Goal: Find specific page/section: Find specific page/section

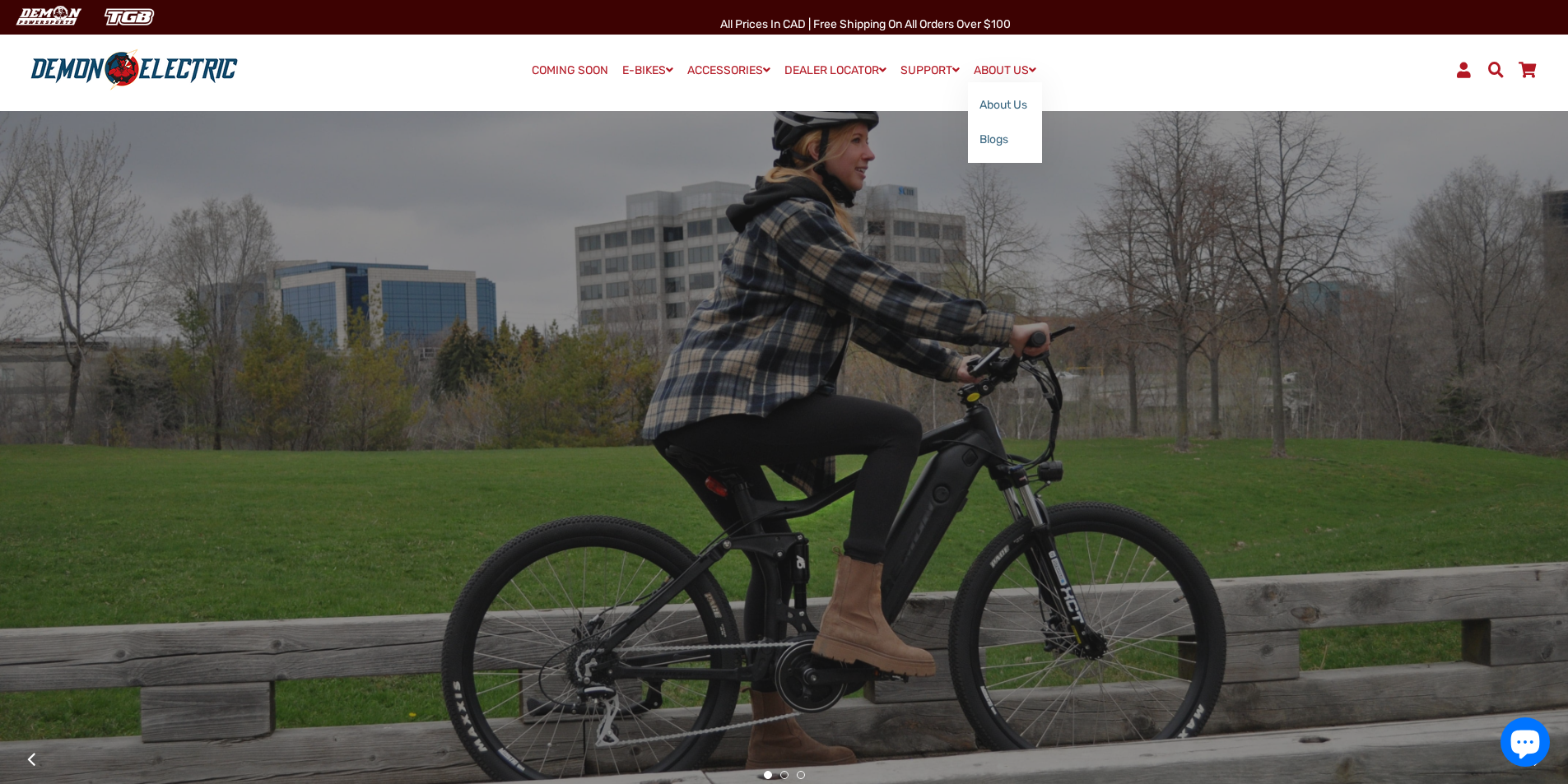
click at [1026, 64] on link "ABOUT US" at bounding box center [1004, 71] width 74 height 24
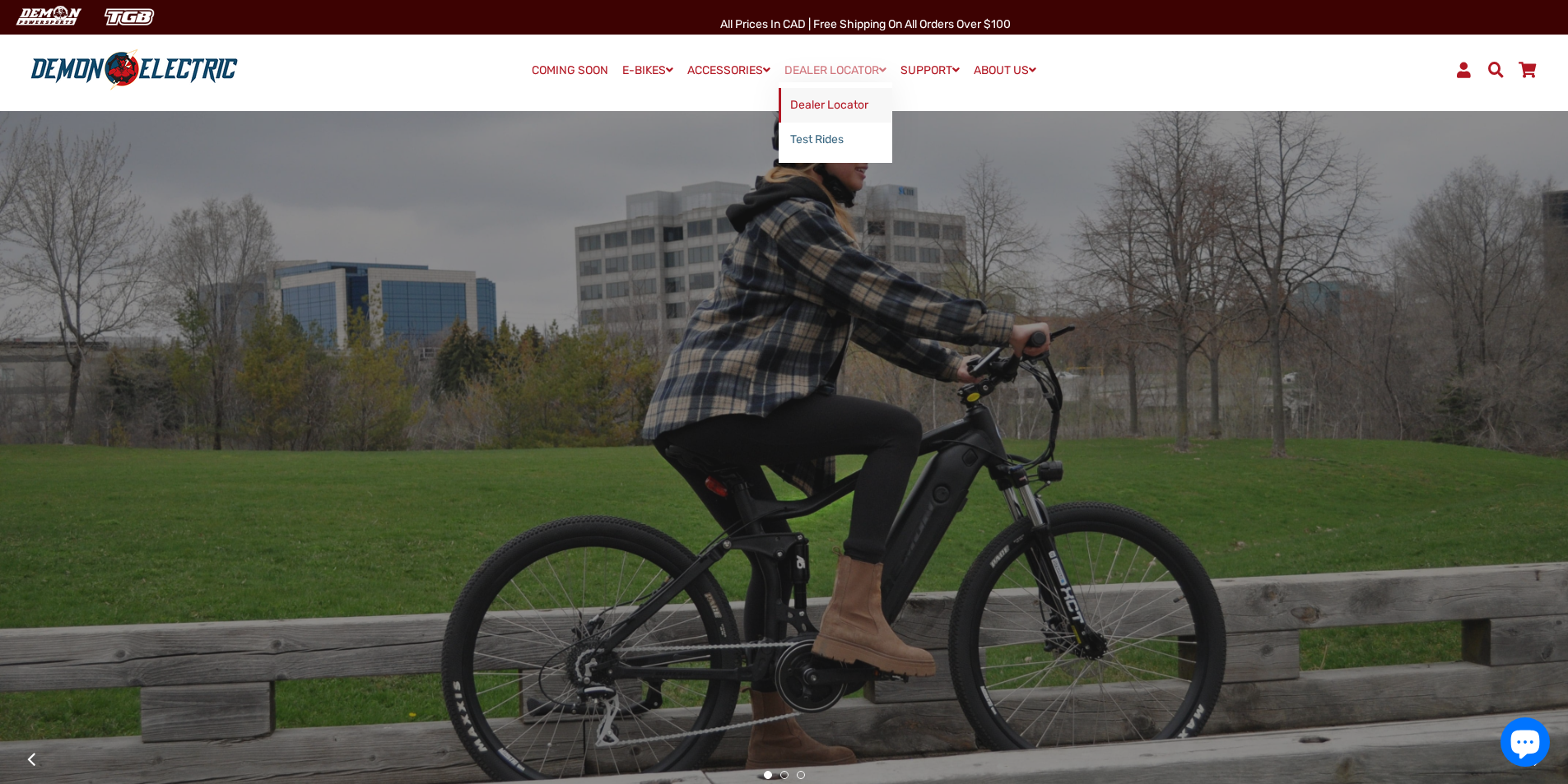
click at [857, 100] on link "Dealer Locator" at bounding box center [836, 105] width 114 height 34
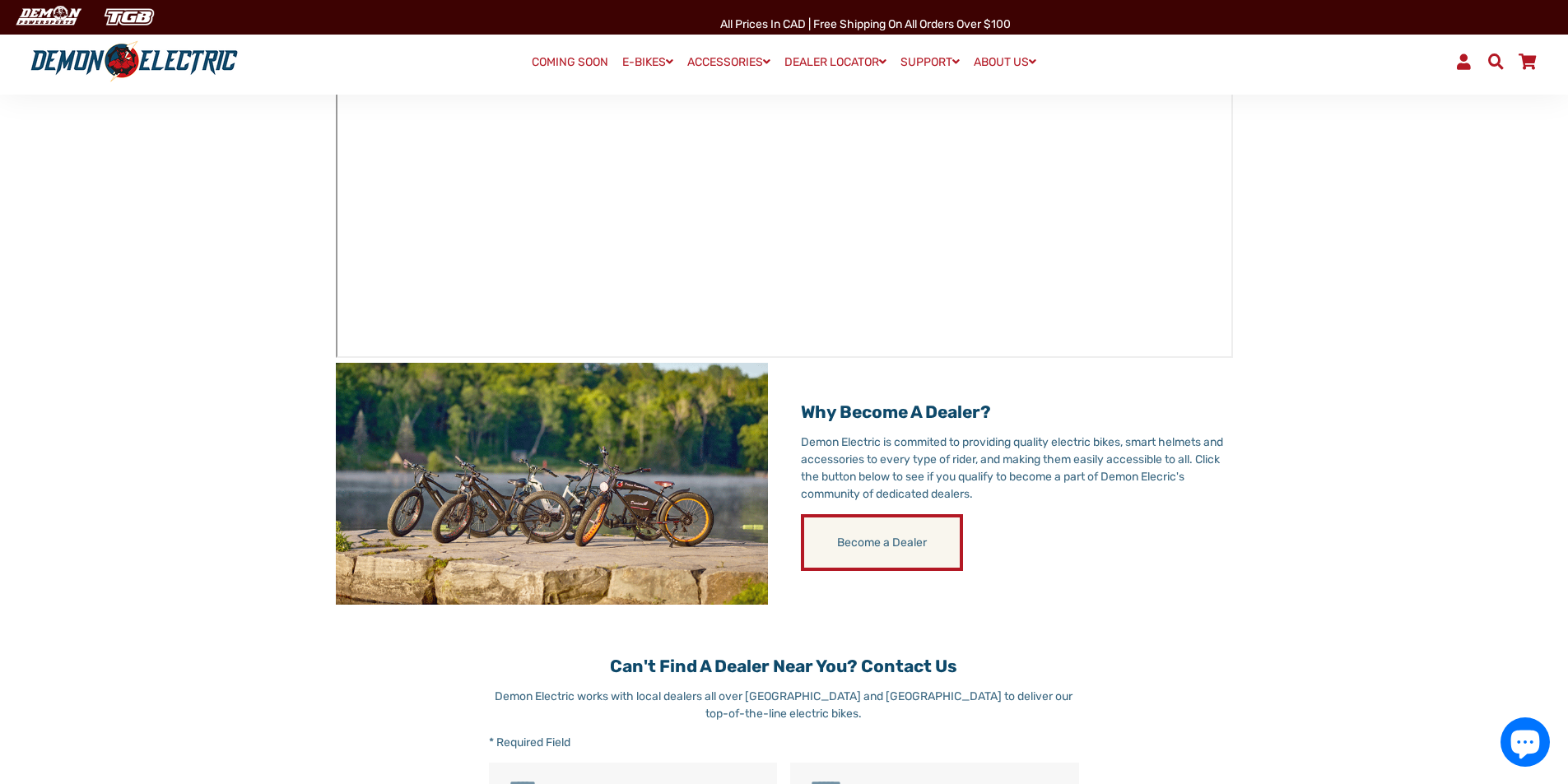
scroll to position [247, 0]
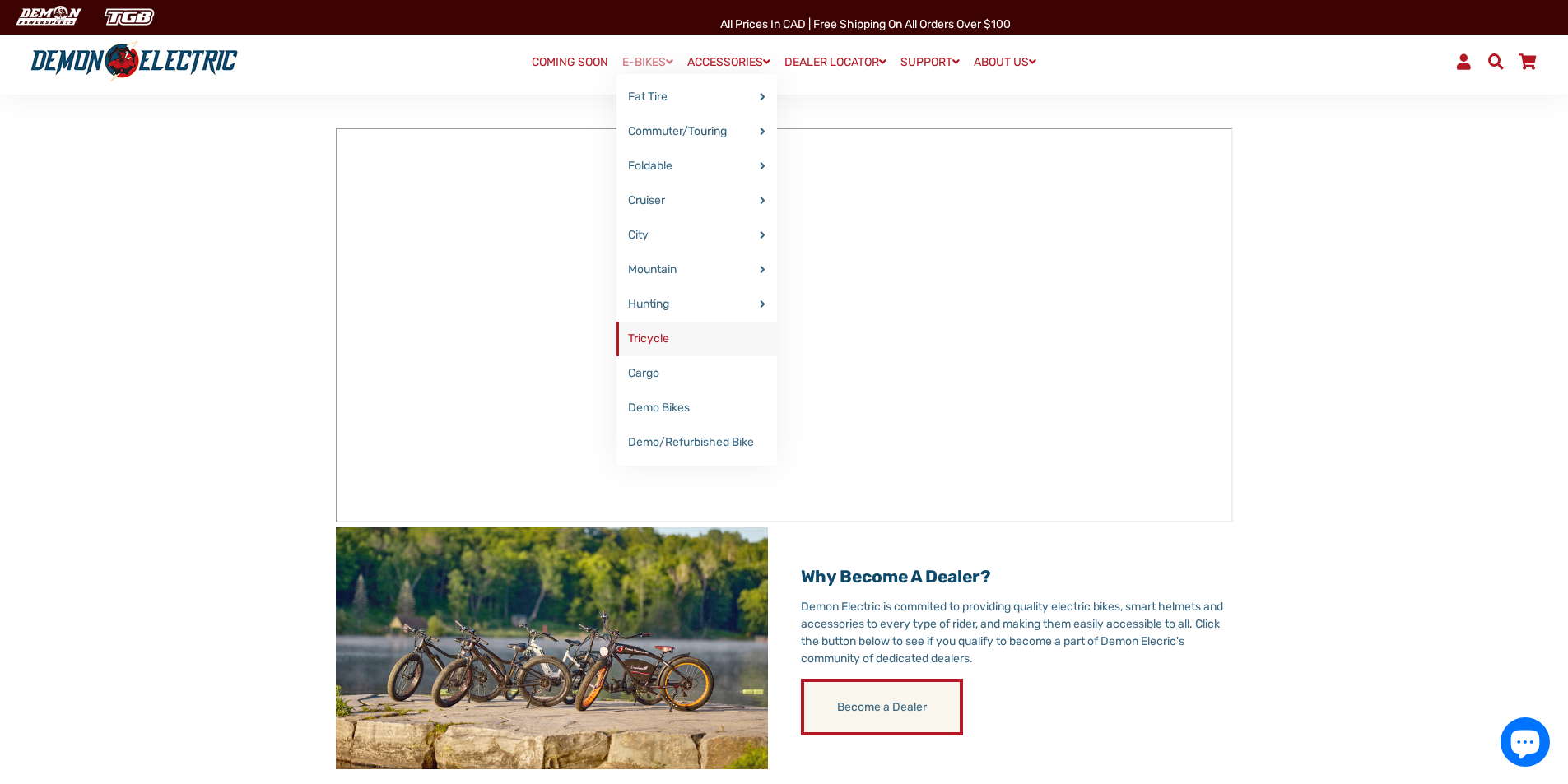
click at [705, 335] on link "Tricycle" at bounding box center [697, 338] width 160 height 34
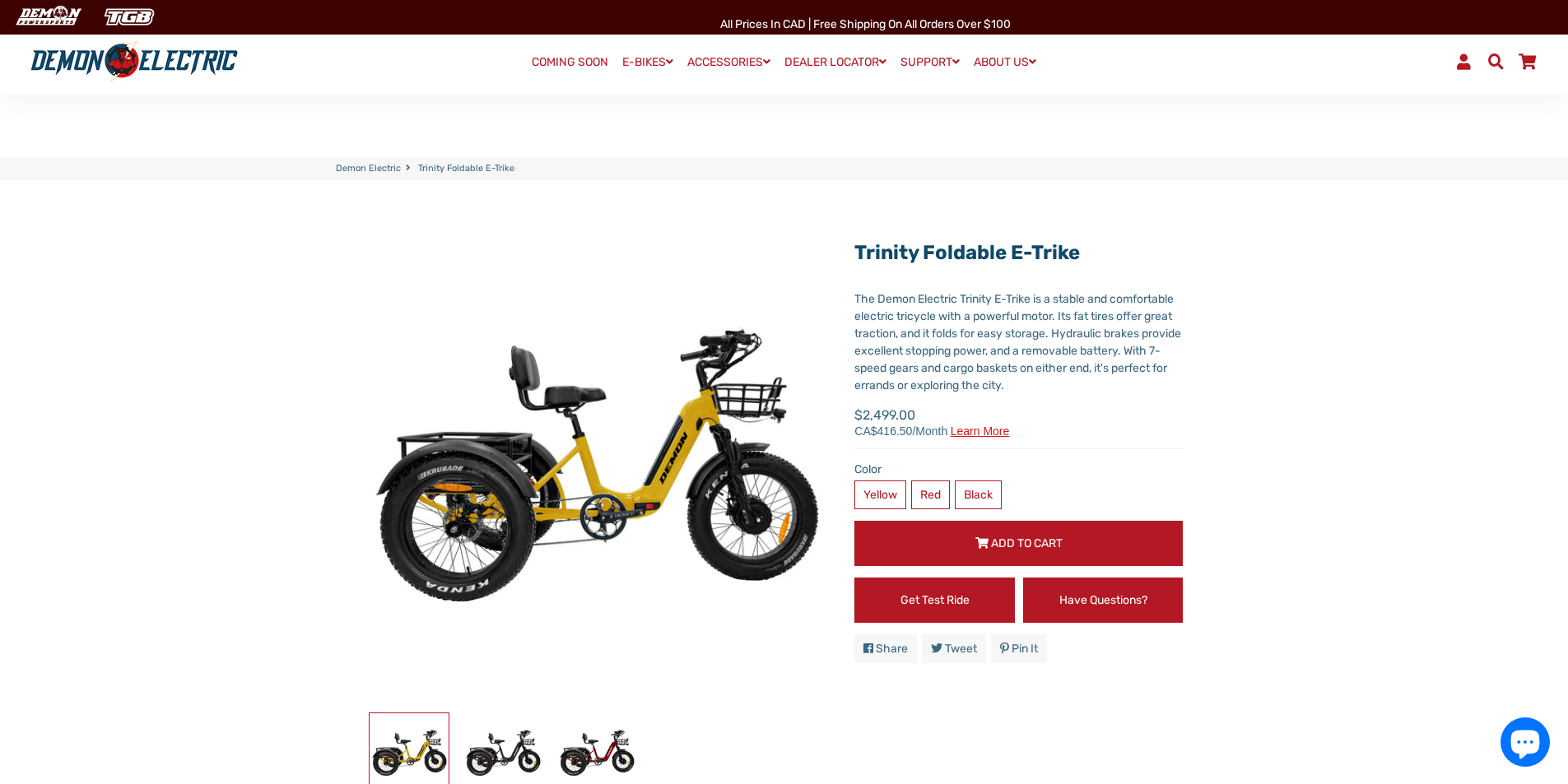
scroll to position [165, 0]
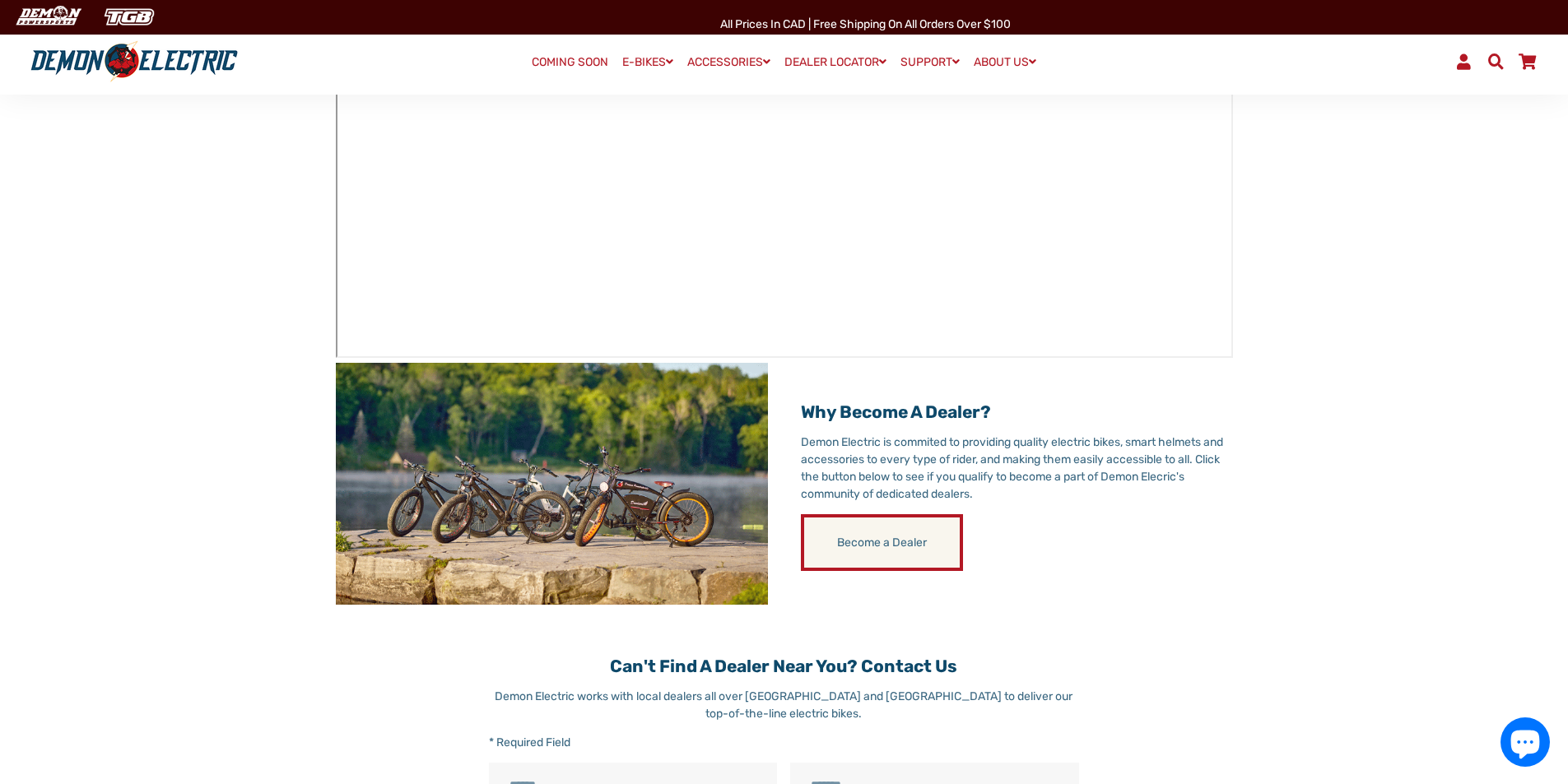
scroll to position [329, 0]
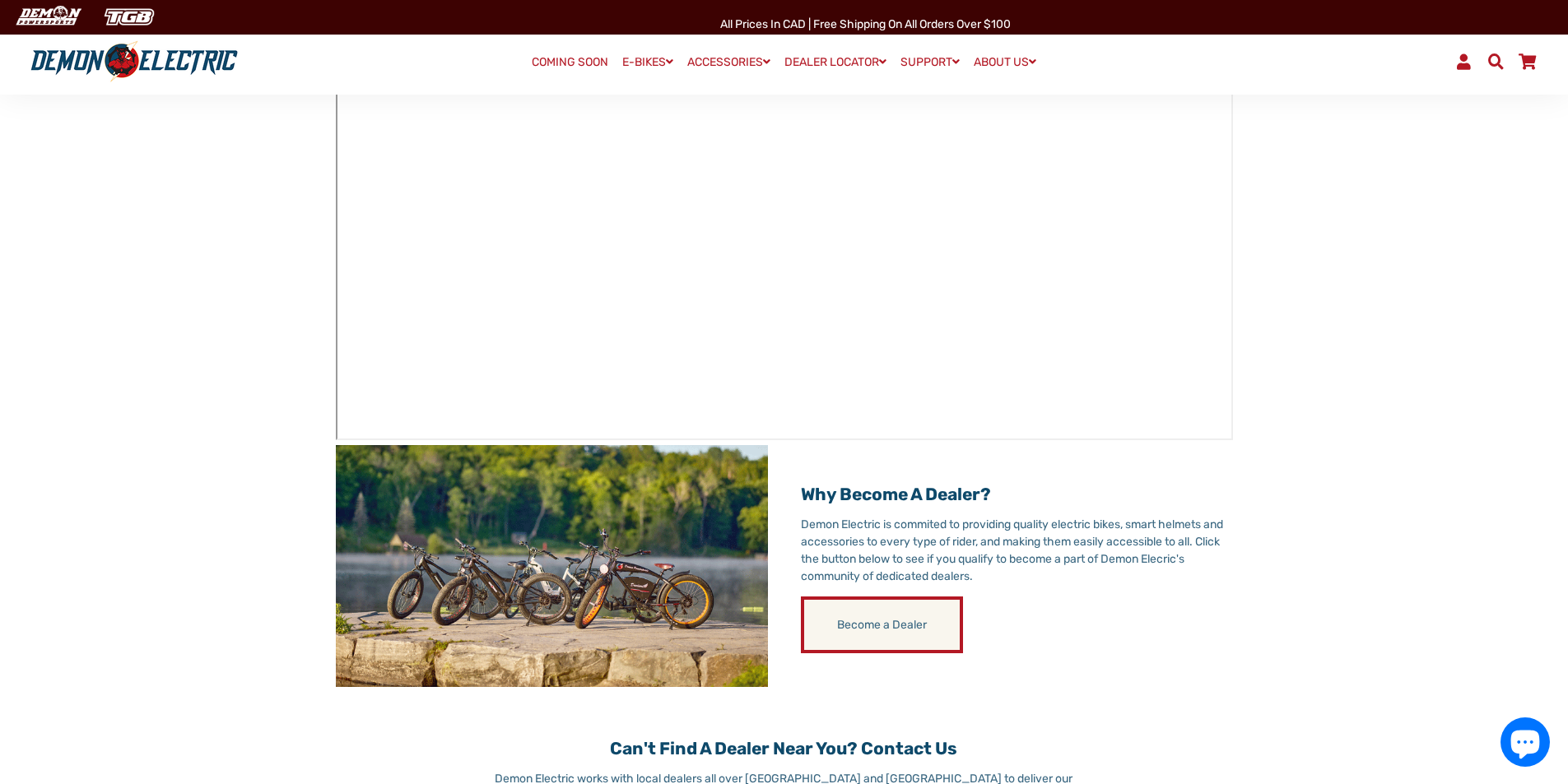
click at [273, 385] on main "Dealer Locator Demon Electric works with local dealers all over Canada and USA …" at bounding box center [784, 586] width 1568 height 1470
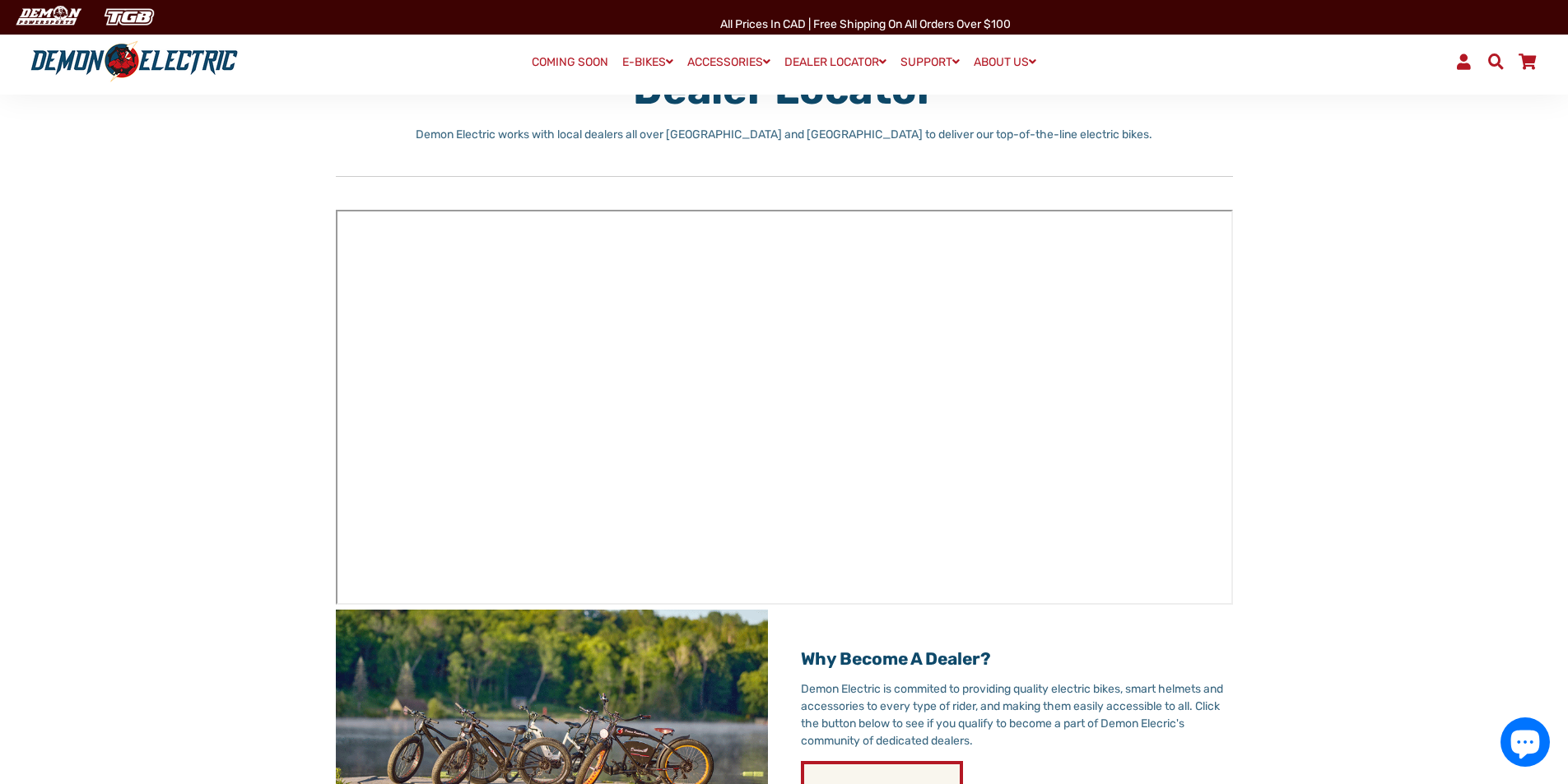
scroll to position [82, 0]
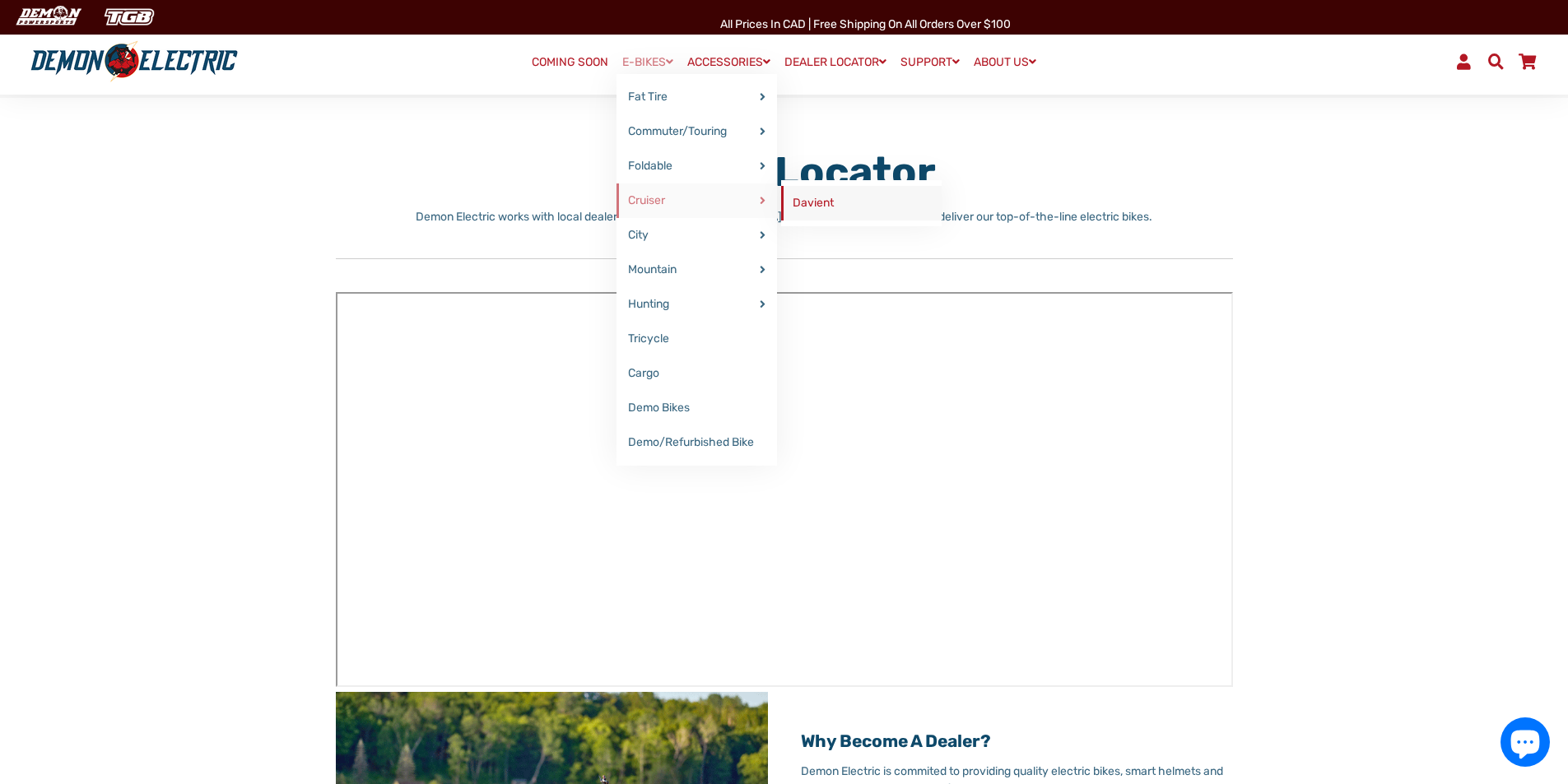
click at [795, 206] on link "Davient" at bounding box center [861, 203] width 160 height 34
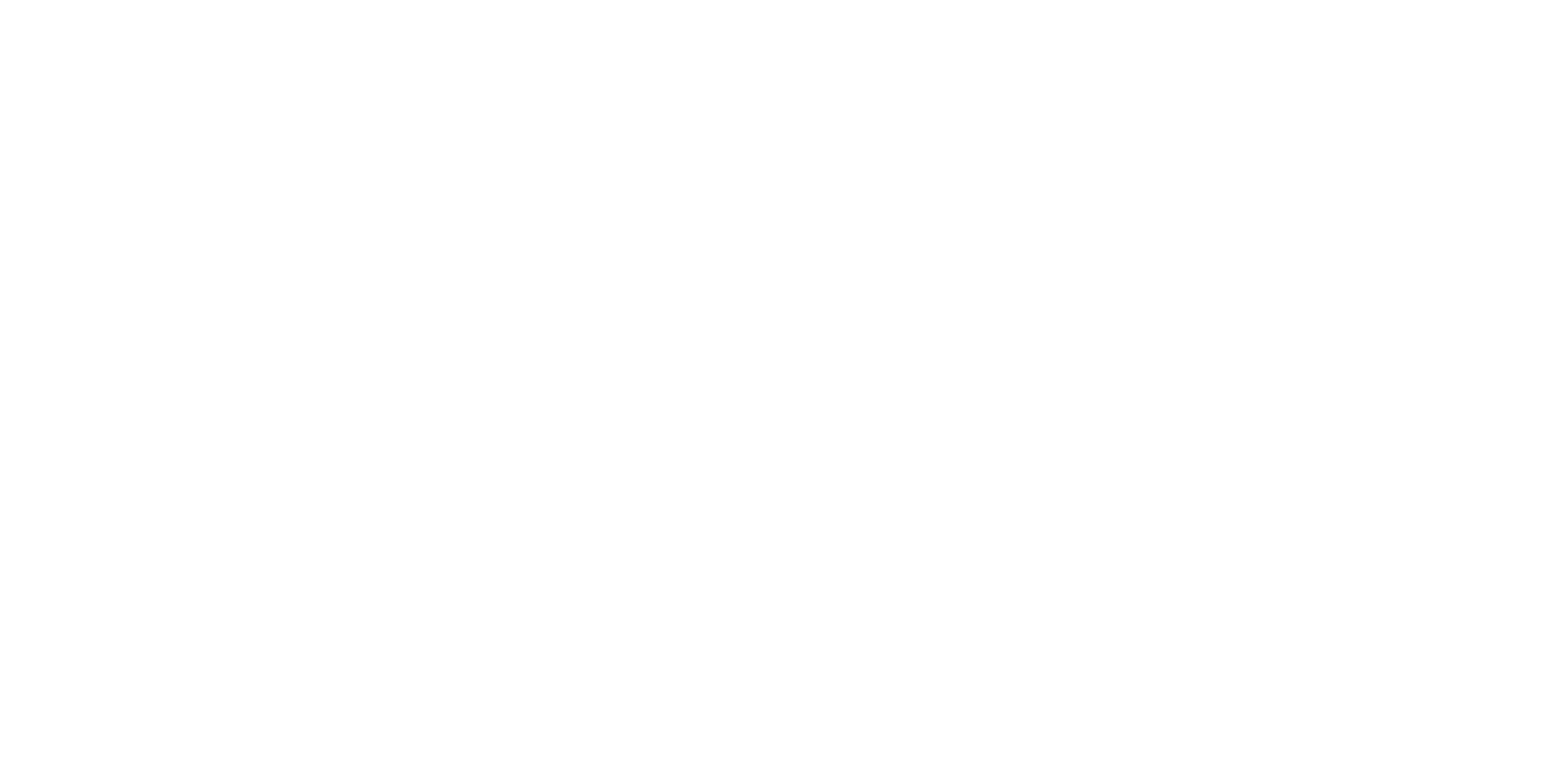
select select "******"
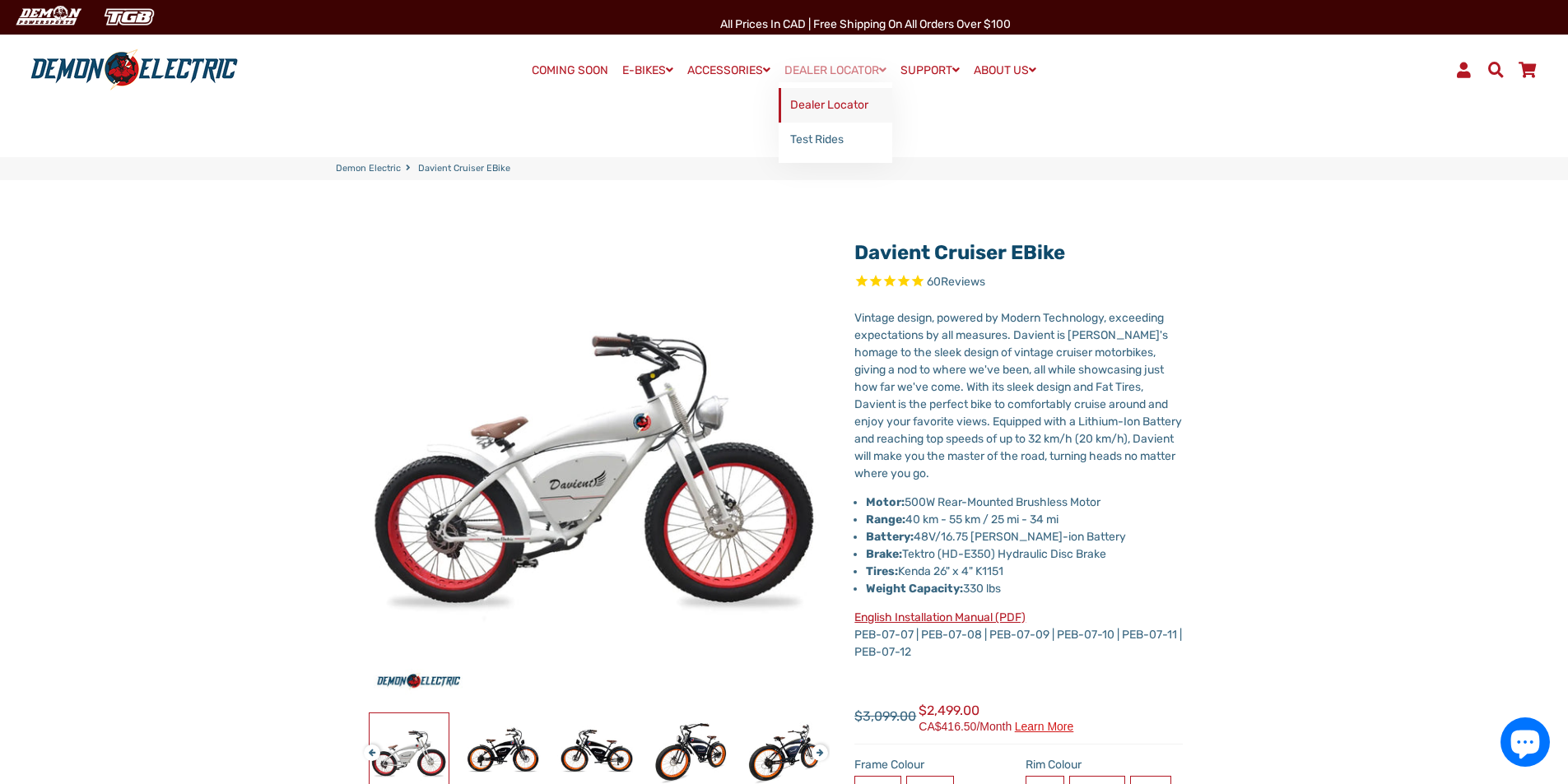
click at [864, 111] on link "Dealer Locator" at bounding box center [836, 105] width 114 height 34
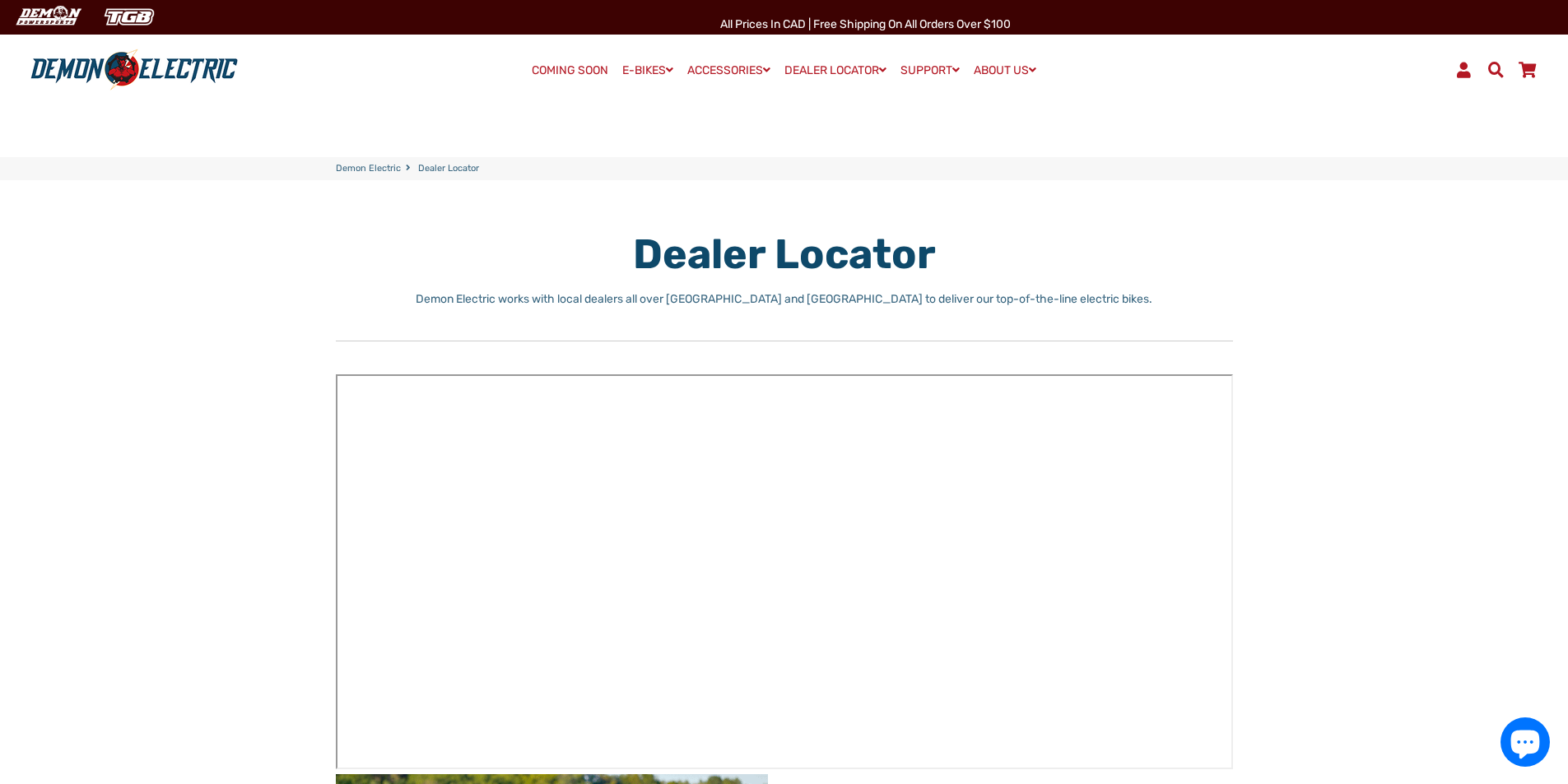
click at [1496, 80] on link "Search" at bounding box center [1495, 70] width 32 height 28
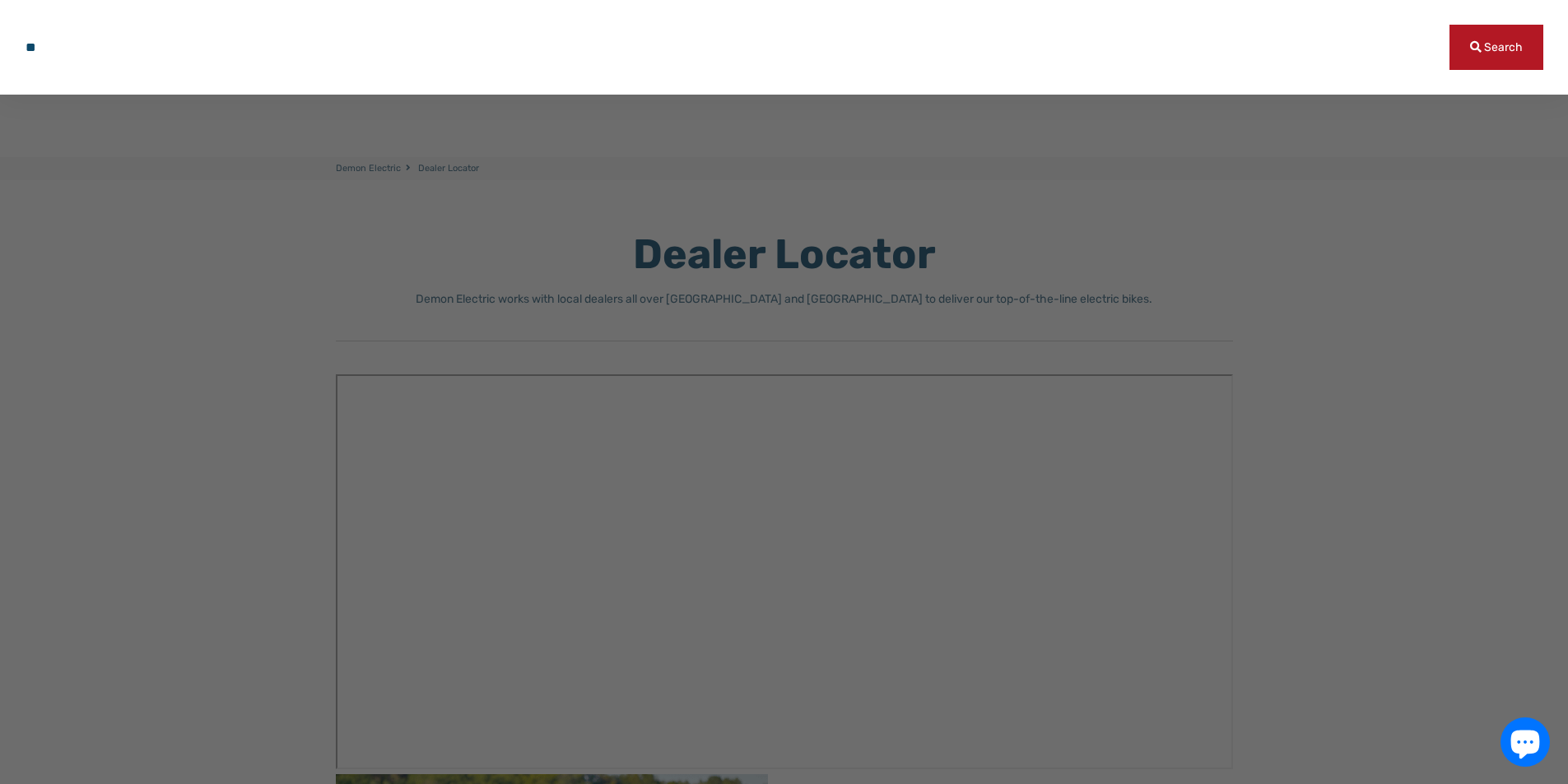
type input "**********"
click at [1488, 45] on button "Search" at bounding box center [1496, 47] width 94 height 46
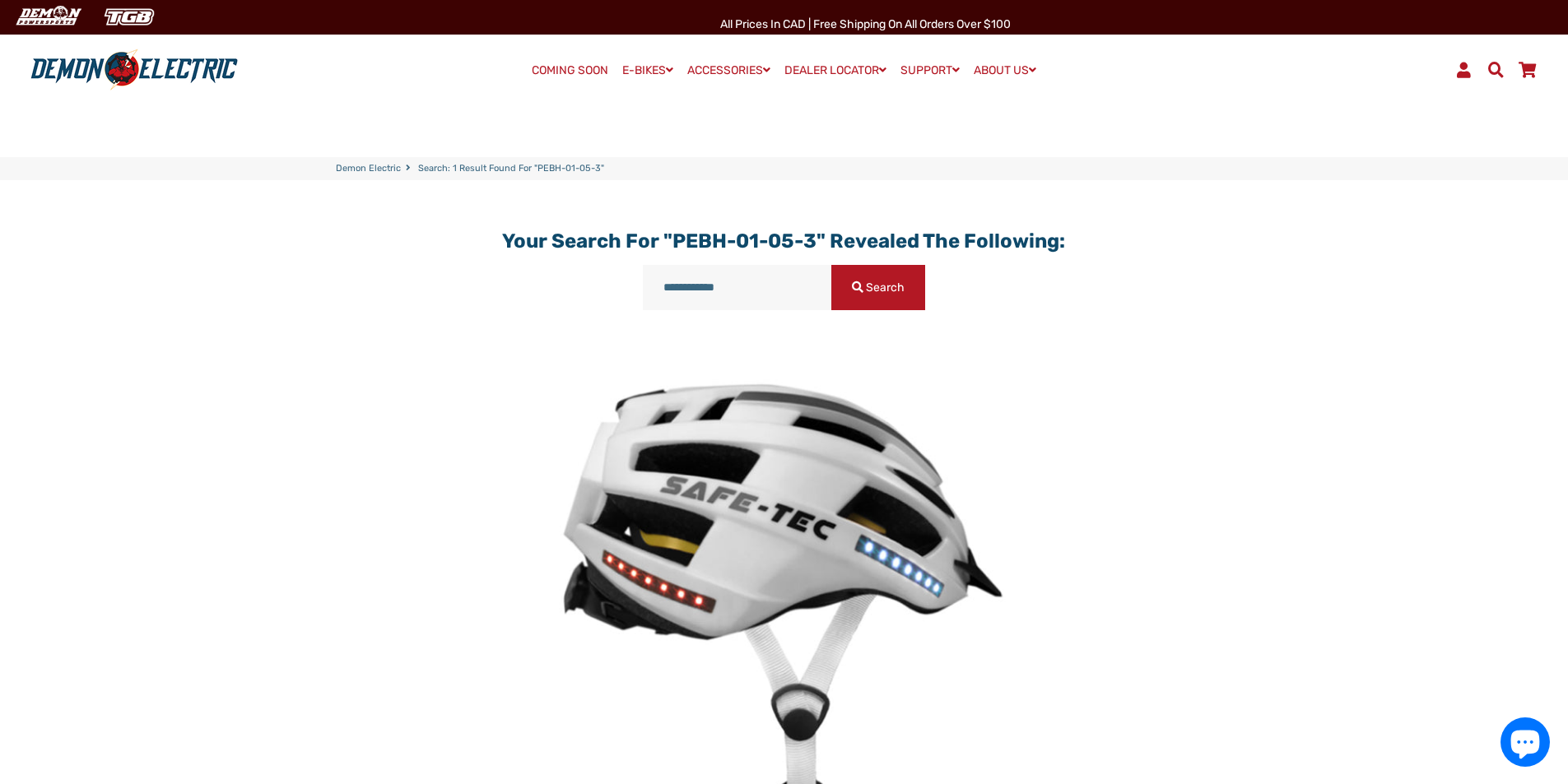
click at [1498, 73] on span at bounding box center [1494, 69] width 20 height 16
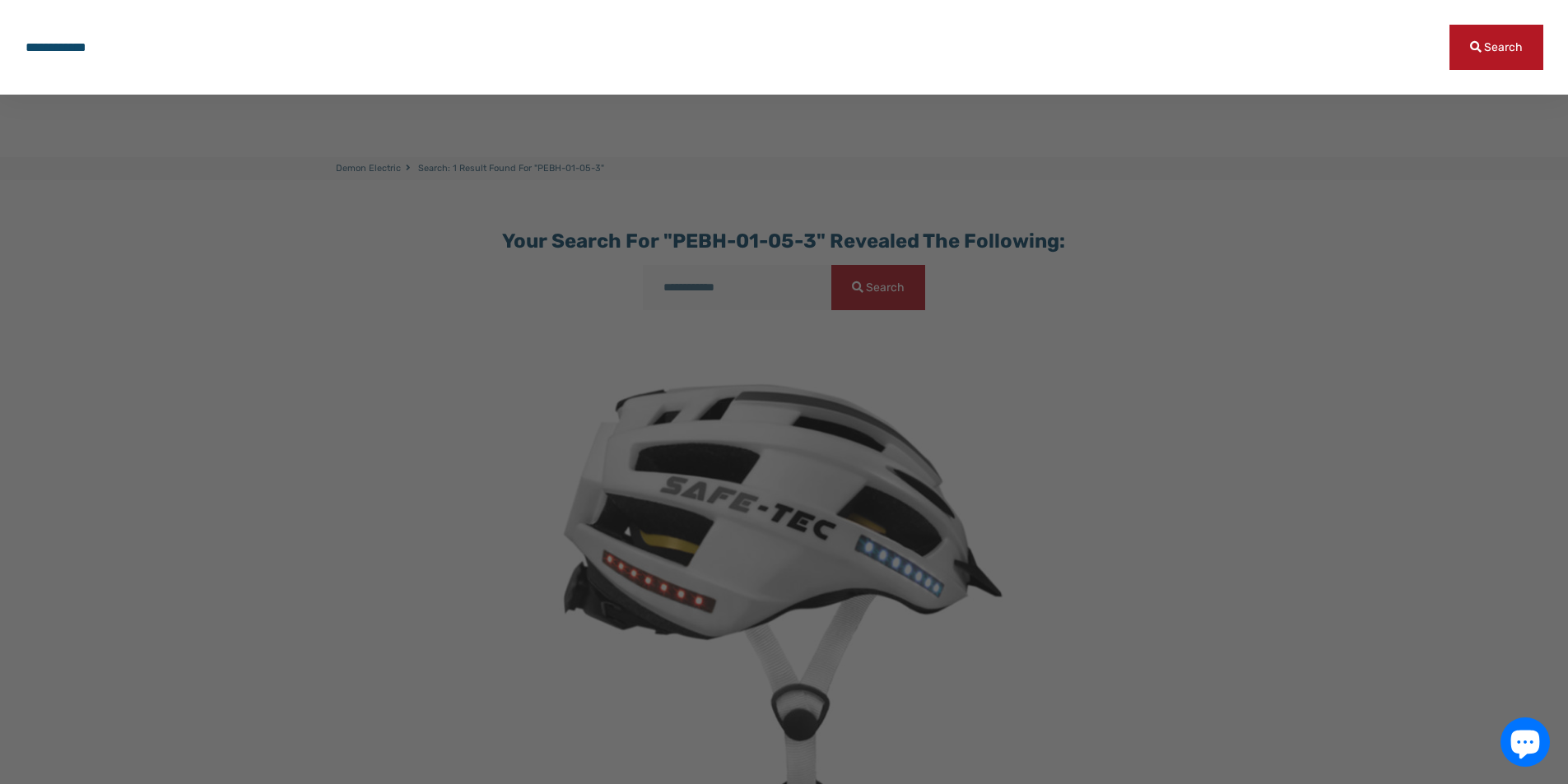
drag, startPoint x: 187, startPoint y: 51, endPoint x: -1, endPoint y: 33, distance: 188.9
type input "*"
click at [225, 335] on div at bounding box center [784, 392] width 1568 height 784
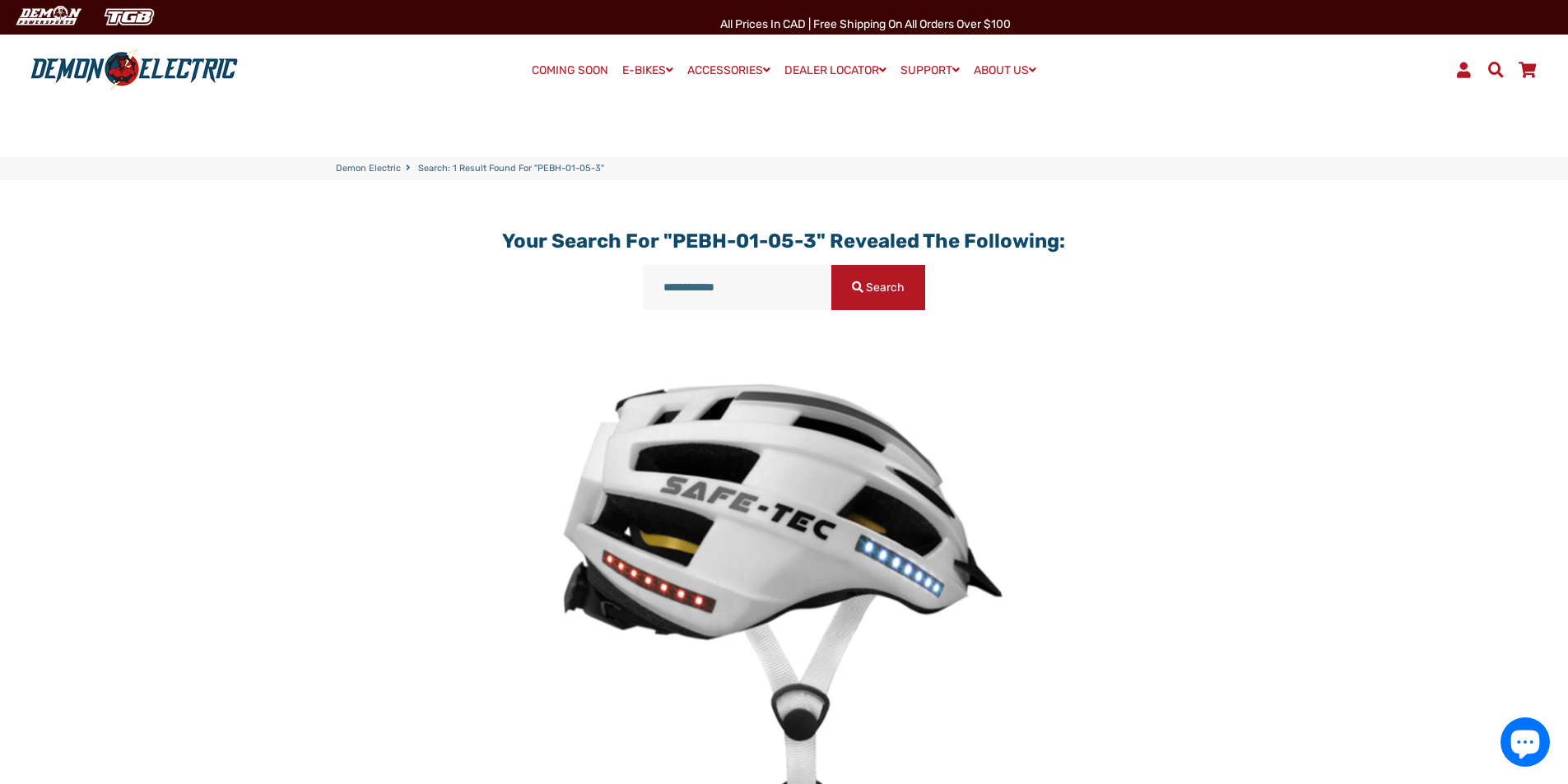
click at [247, 379] on main "**********" at bounding box center [784, 604] width 1568 height 850
